Goal: Find specific page/section

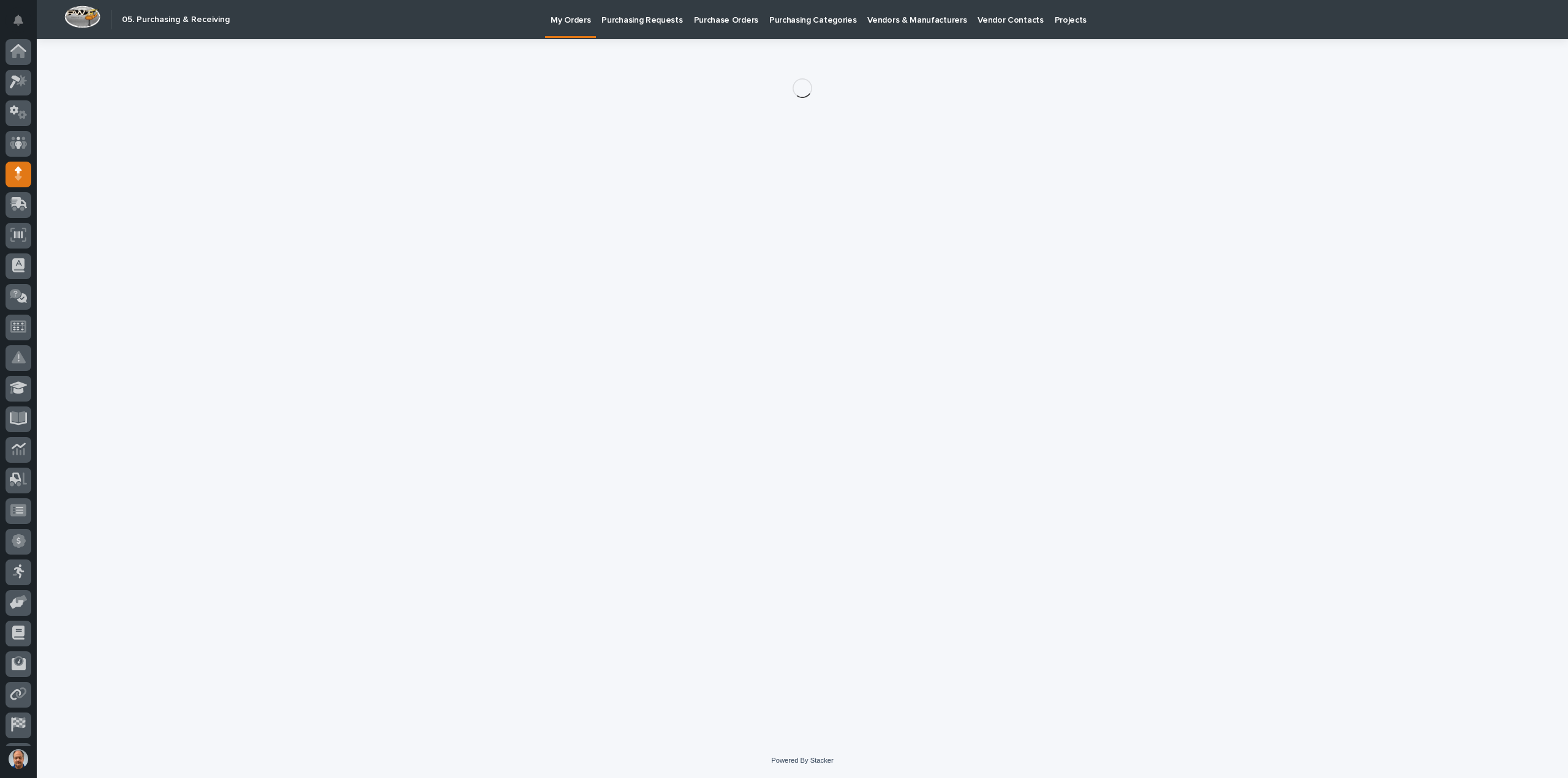
scroll to position [27, 0]
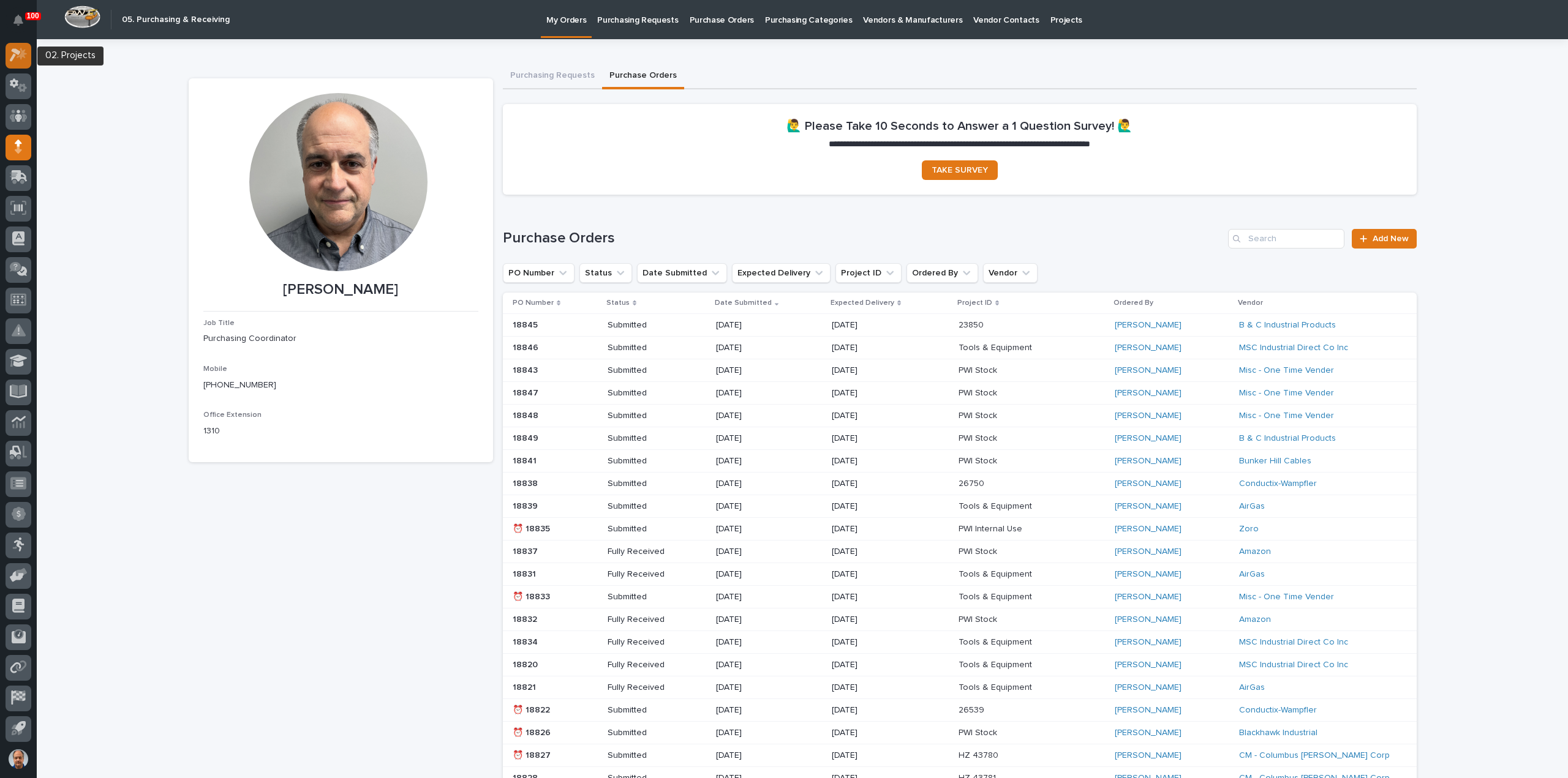
click at [19, 58] on icon at bounding box center [19, 55] width 18 height 14
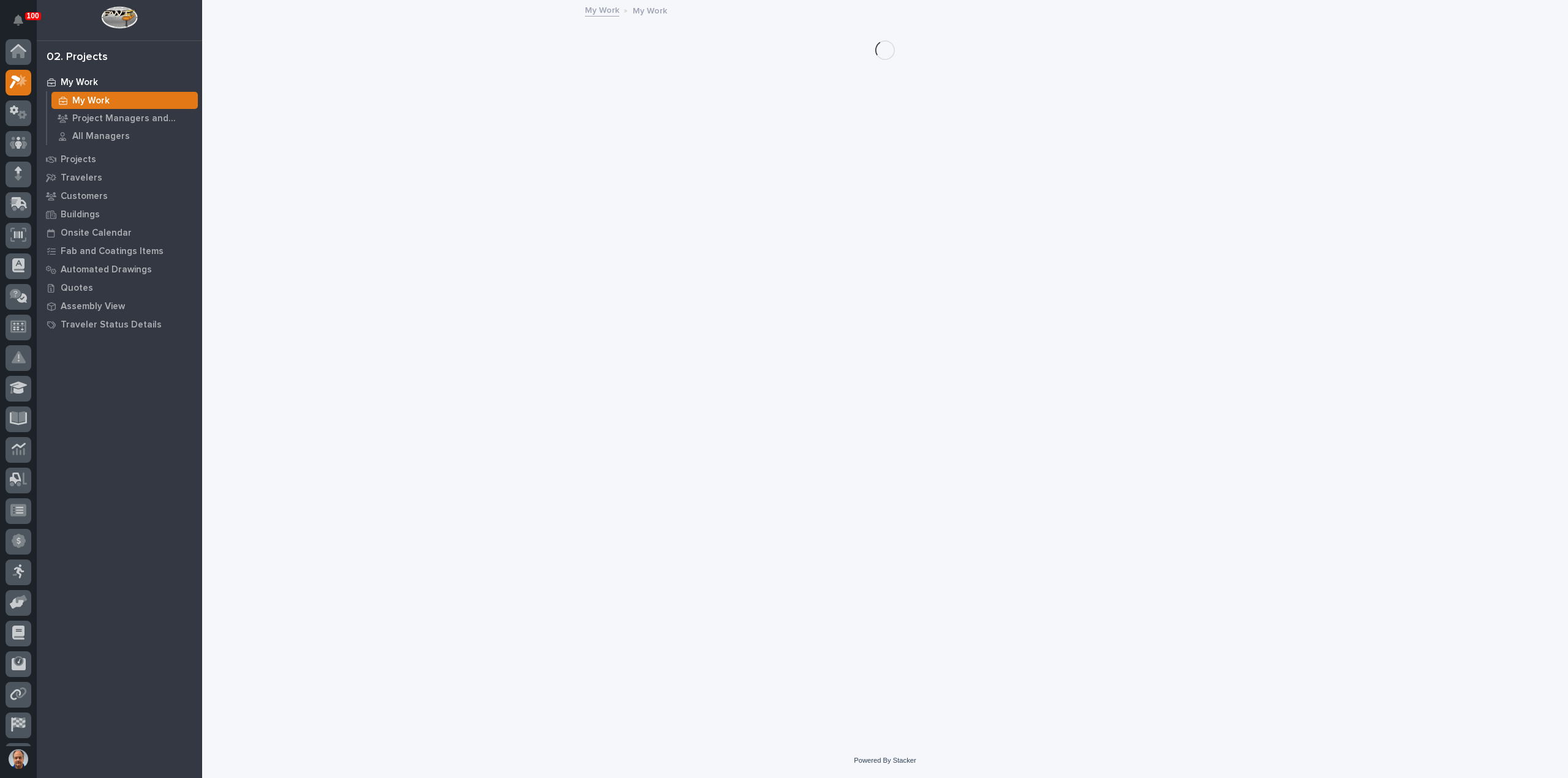
scroll to position [27, 0]
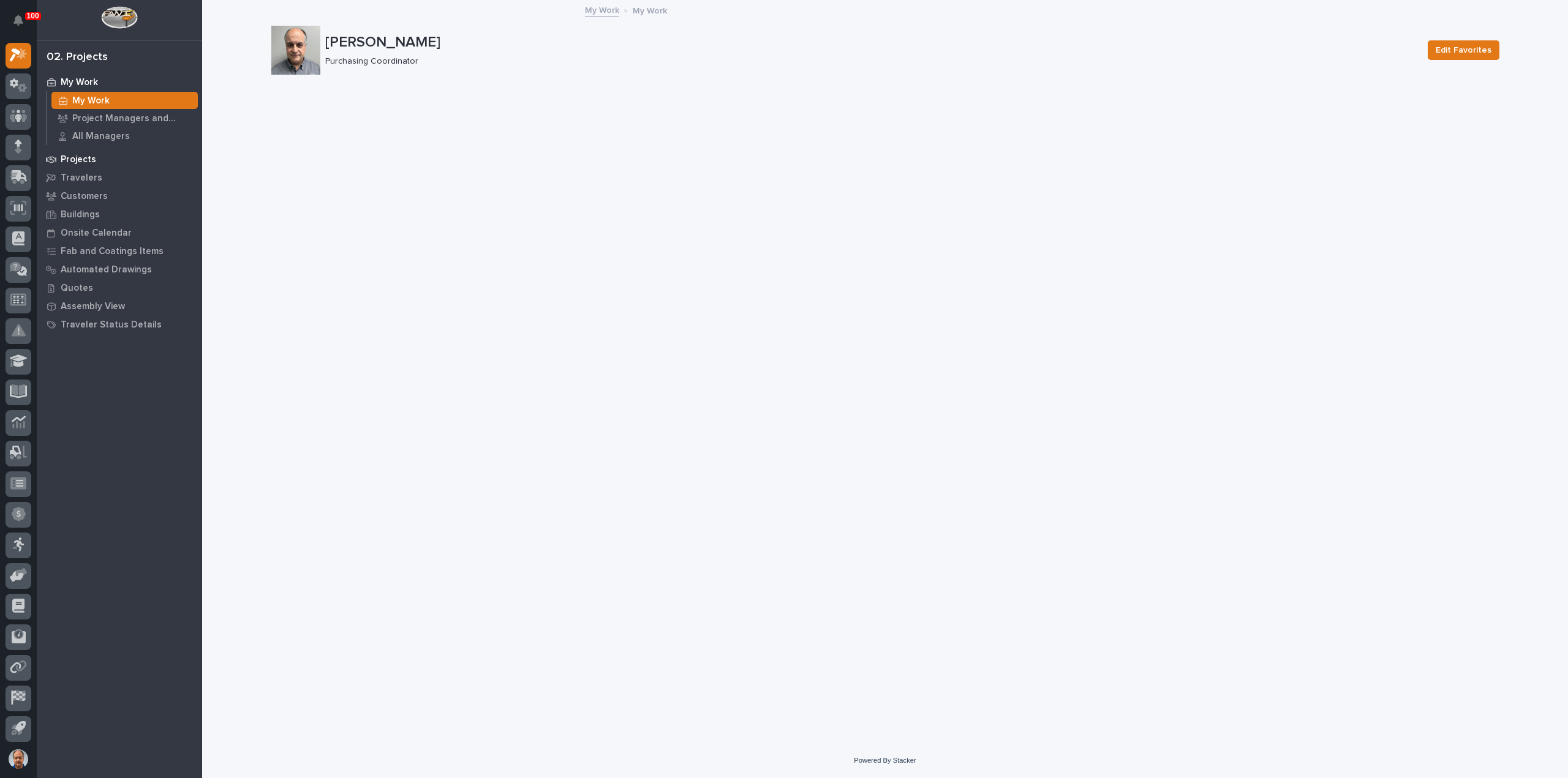
click at [62, 157] on p "Projects" at bounding box center [78, 160] width 35 height 11
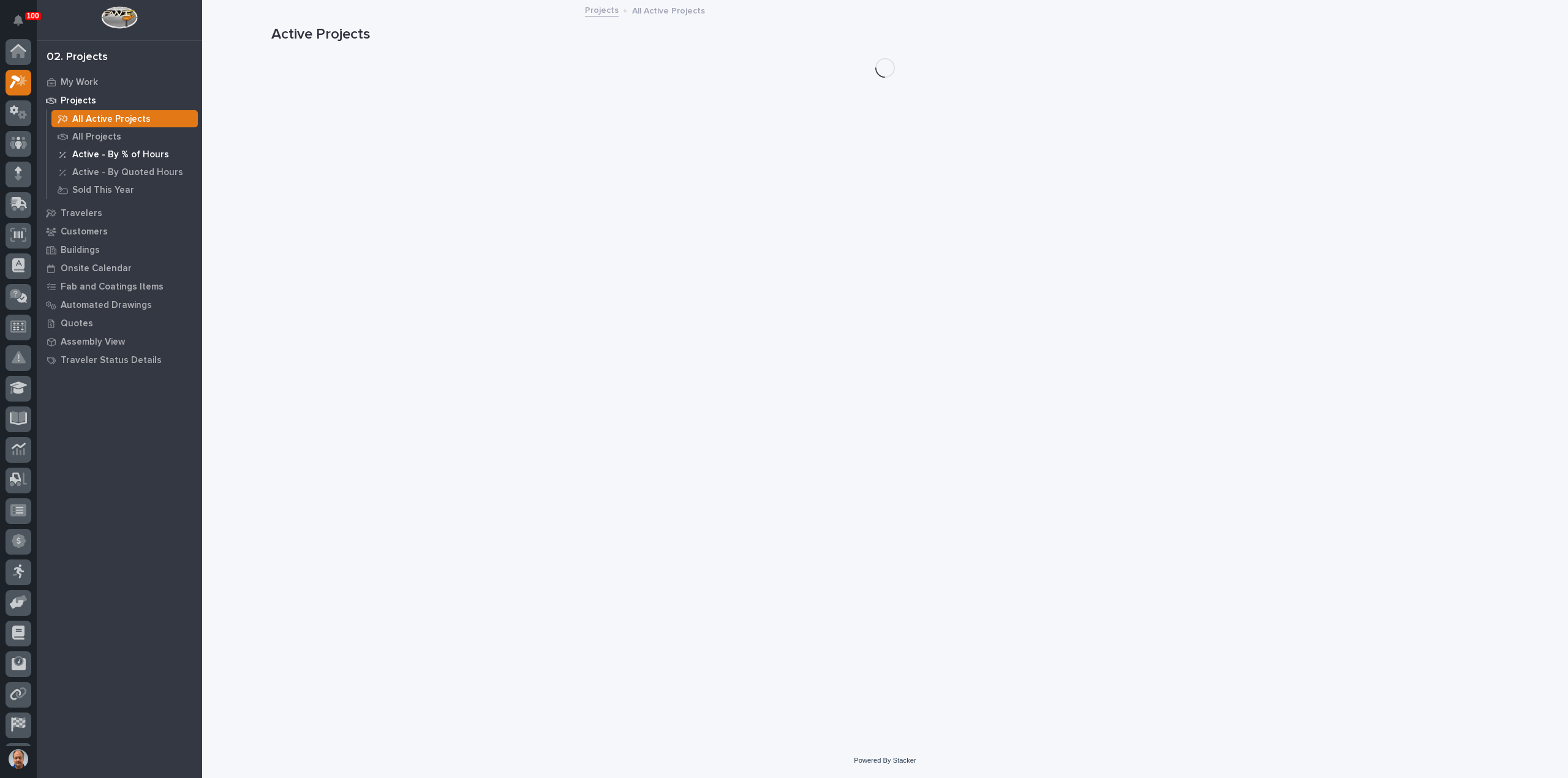
scroll to position [27, 0]
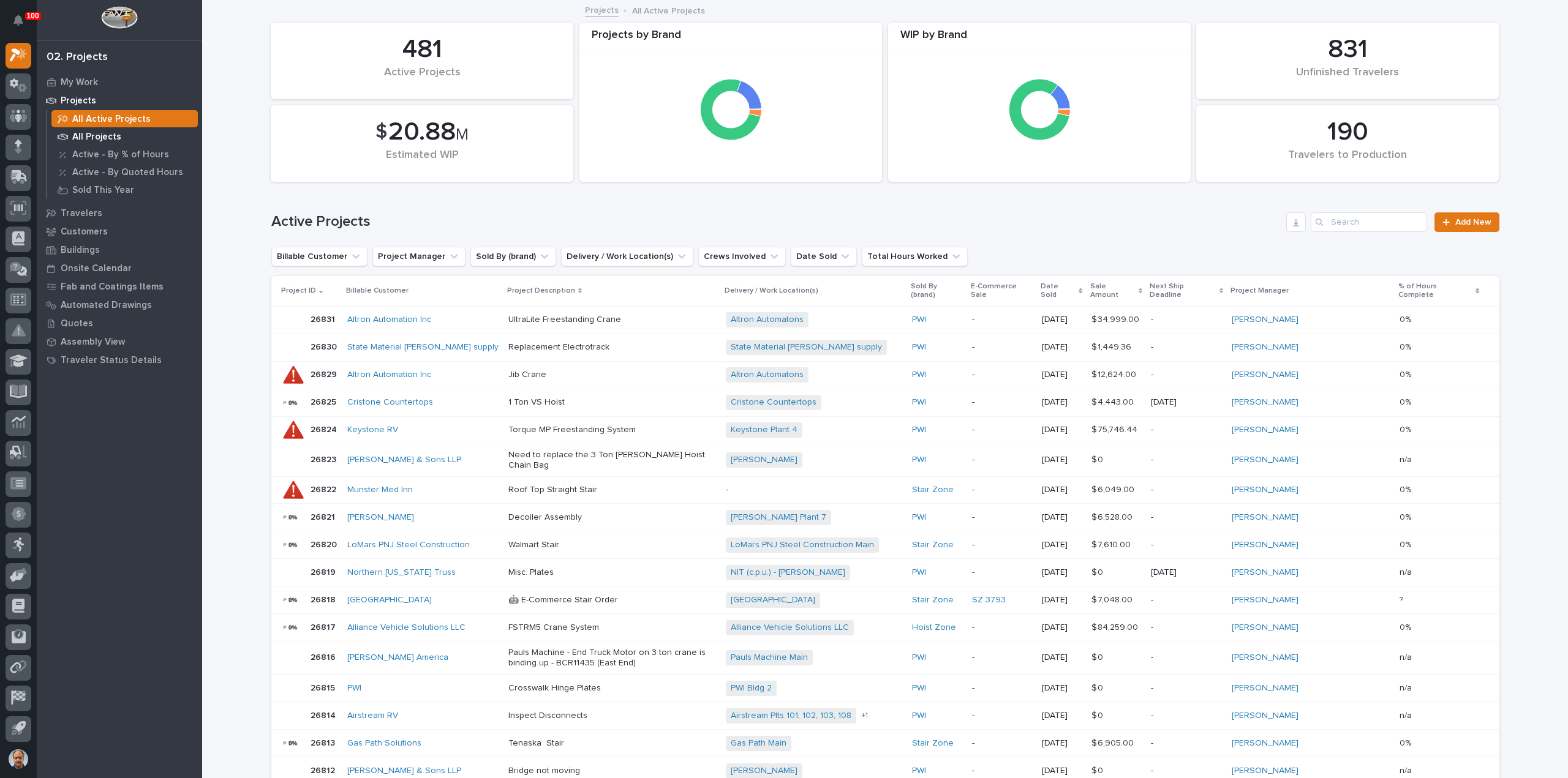
click at [100, 136] on p "All Projects" at bounding box center [96, 137] width 49 height 11
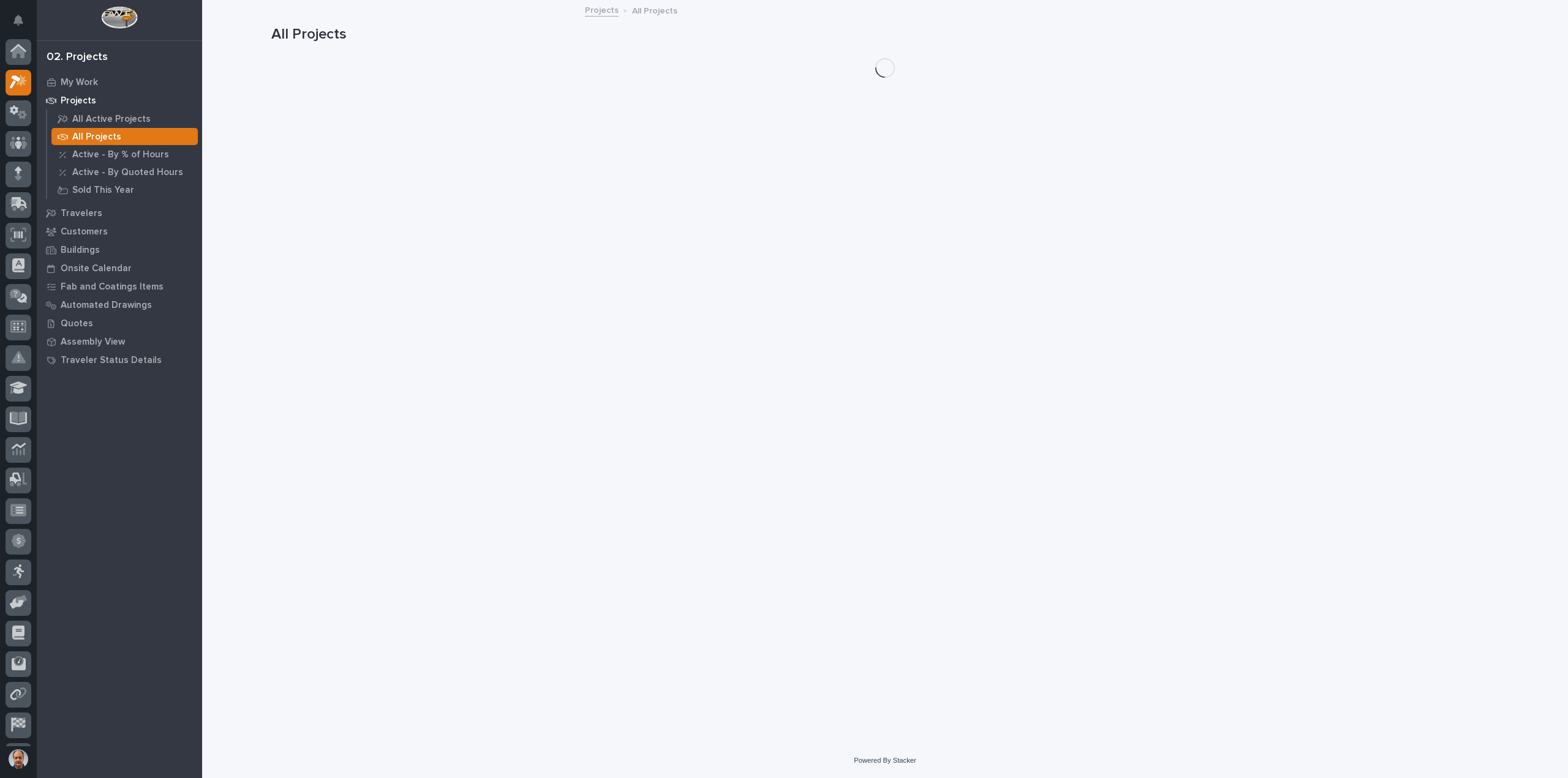
scroll to position [27, 0]
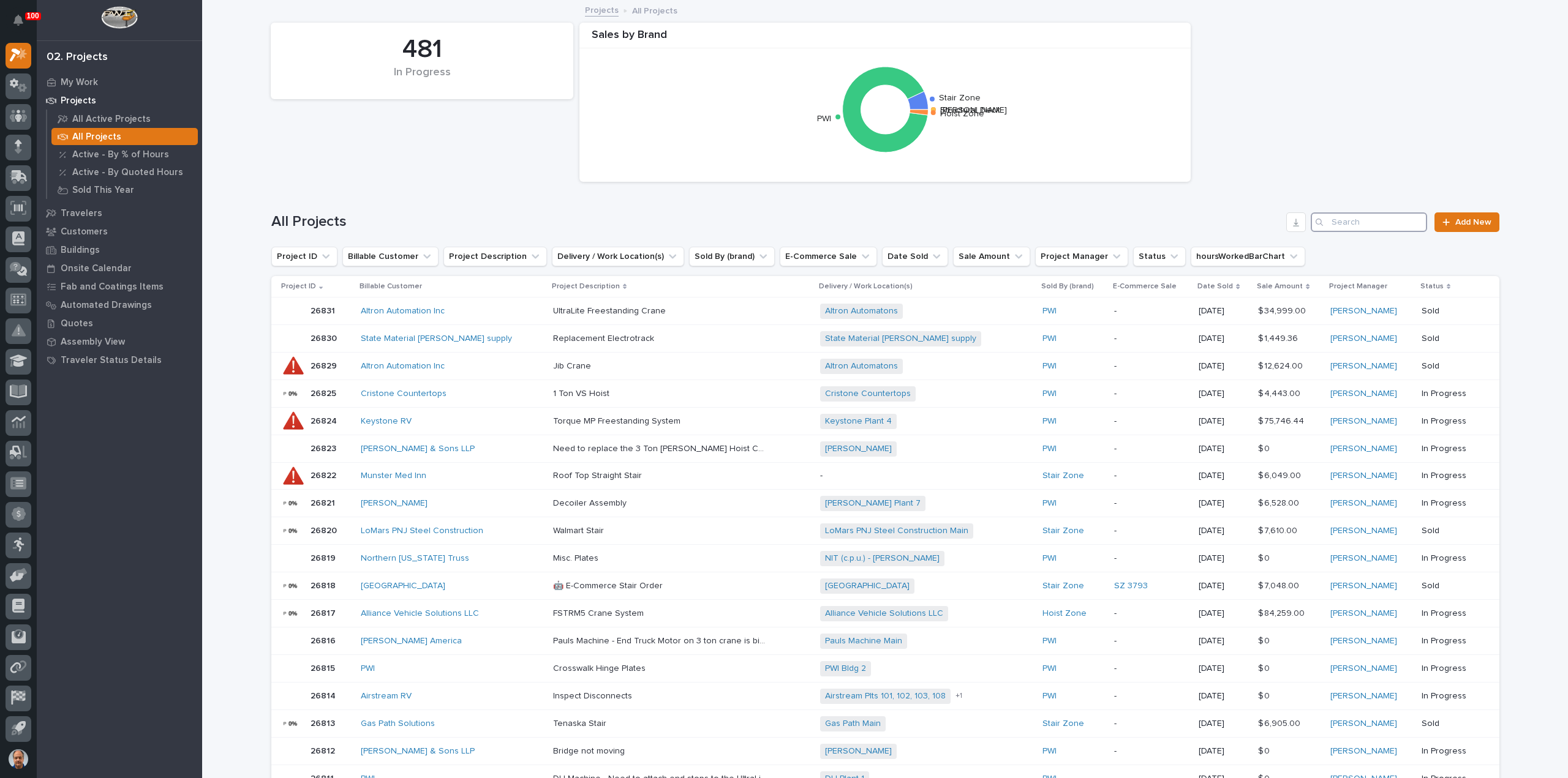
click at [1341, 223] on input "Search" at bounding box center [1368, 223] width 116 height 20
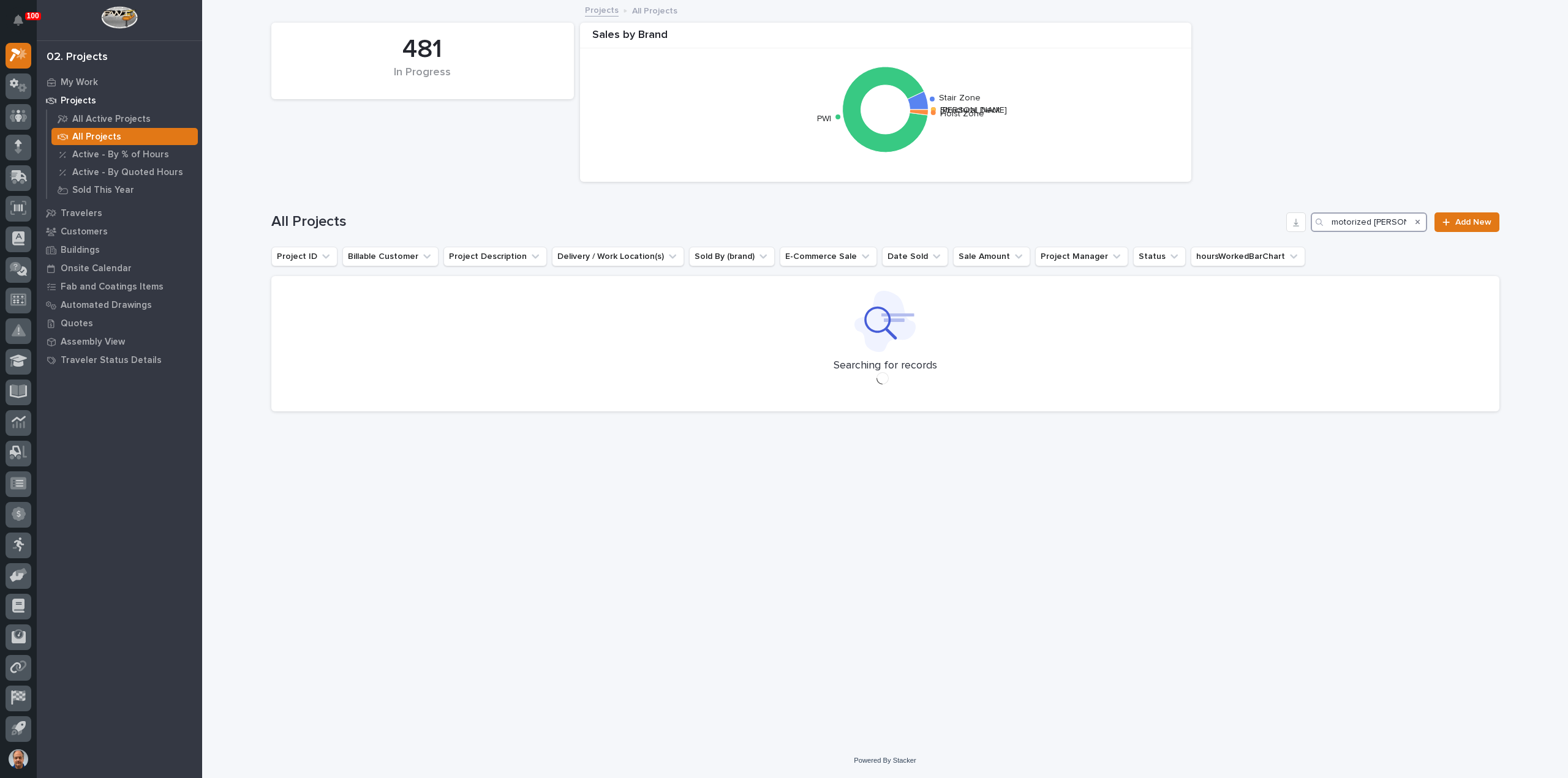
type input "motorized [PERSON_NAME]"
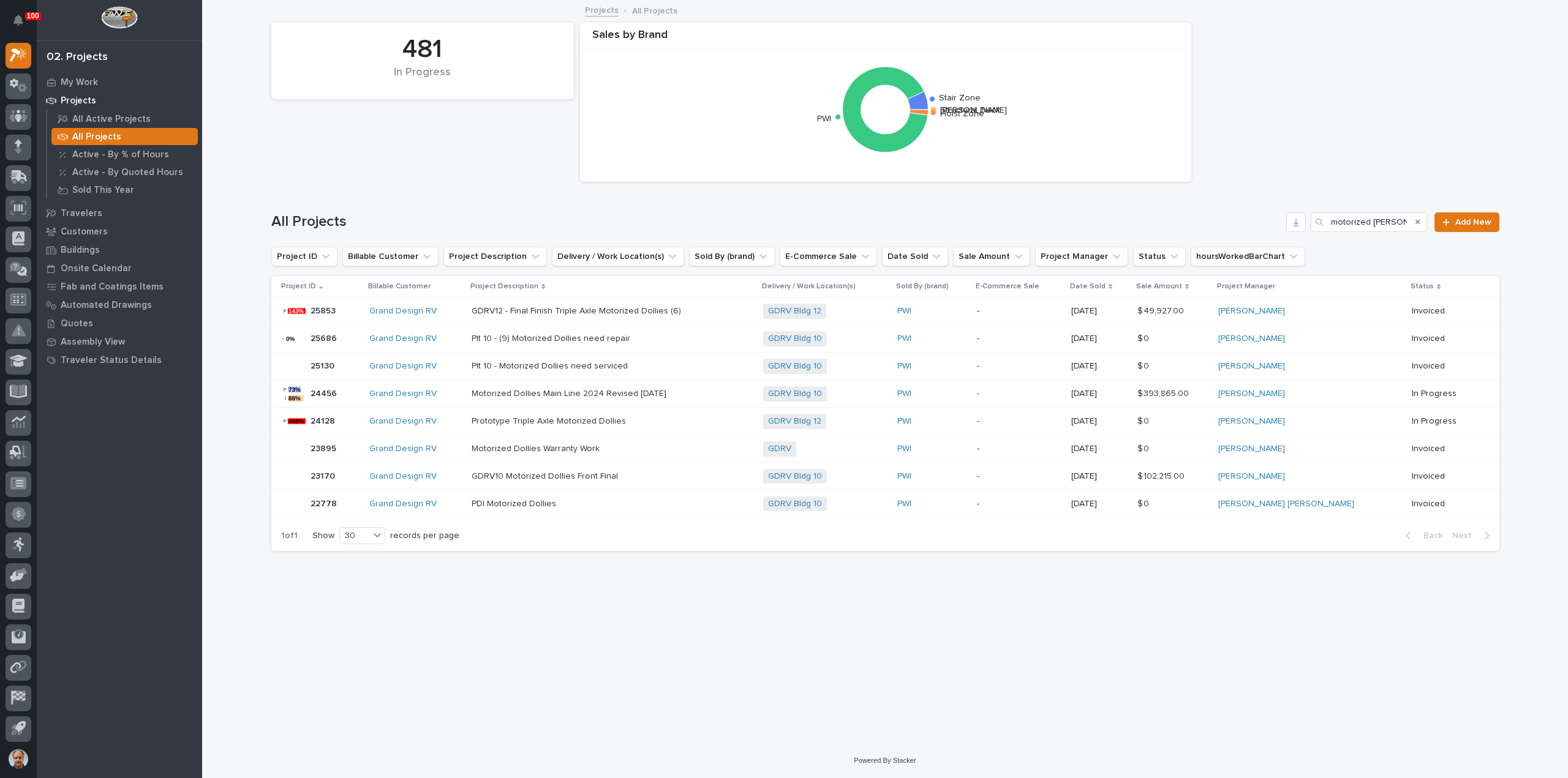
click at [619, 310] on p "GDRV12 - Final Finish Triple Axle Motorized Dollies (6)" at bounding box center [577, 310] width 212 height 13
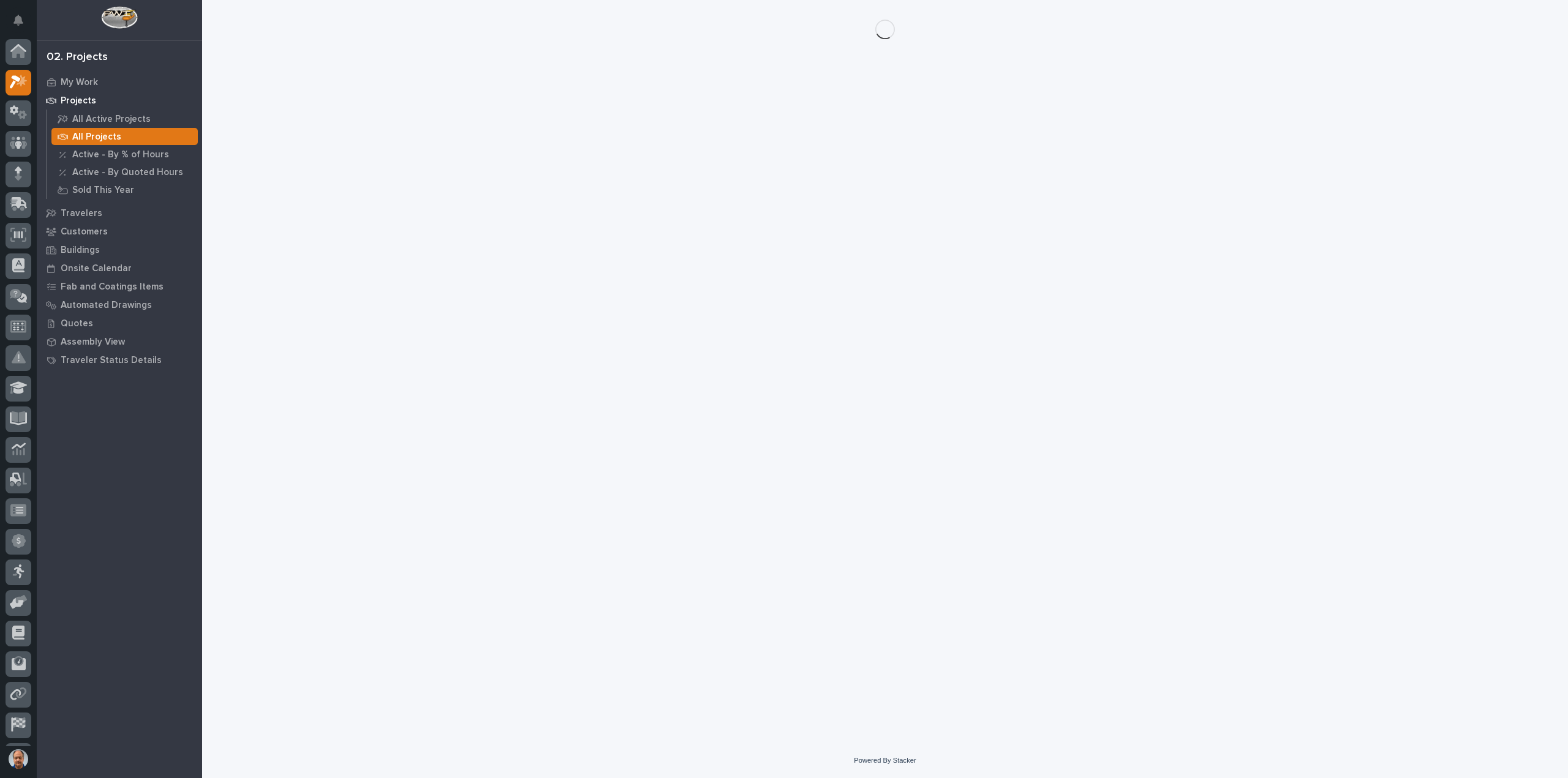
scroll to position [27, 0]
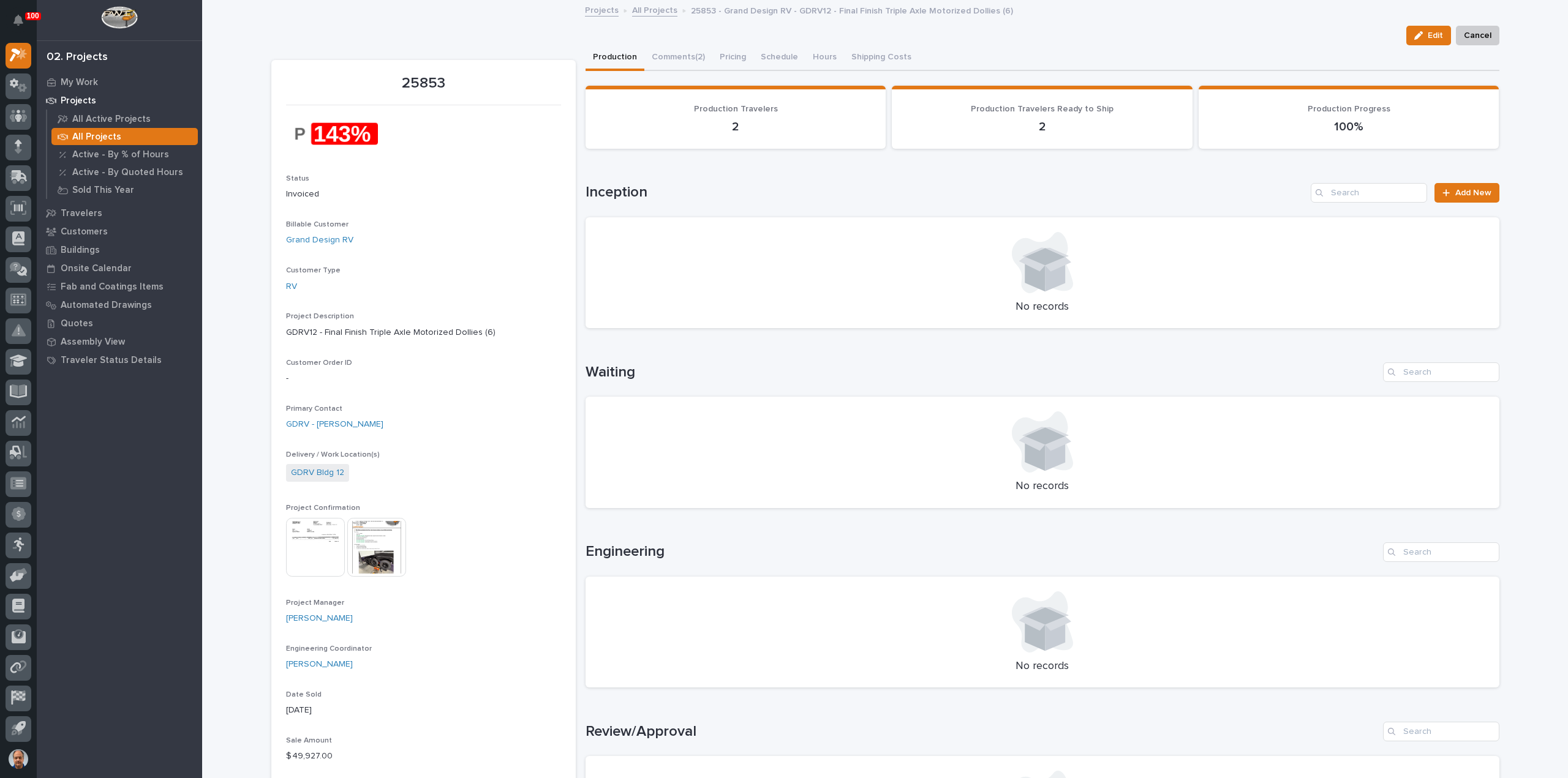
click at [369, 543] on img at bounding box center [376, 547] width 59 height 59
